Goal: Entertainment & Leisure: Consume media (video, audio)

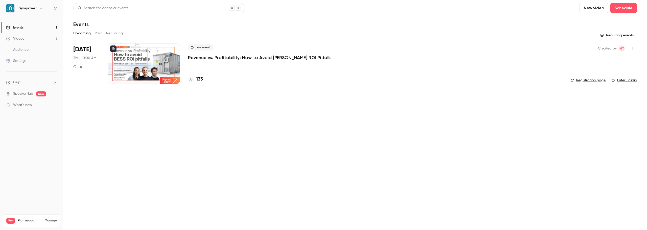
click at [222, 58] on p "Revenue vs. Profitability: How to Avoid [PERSON_NAME] ROI Pitfalls" at bounding box center [260, 58] width 144 height 6
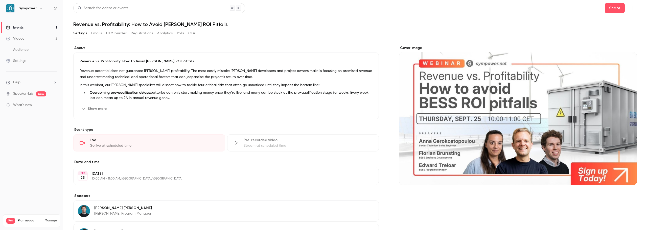
click at [48, 37] on link "Videos 3" at bounding box center [31, 38] width 63 height 11
